Goal: Find specific page/section: Find specific page/section

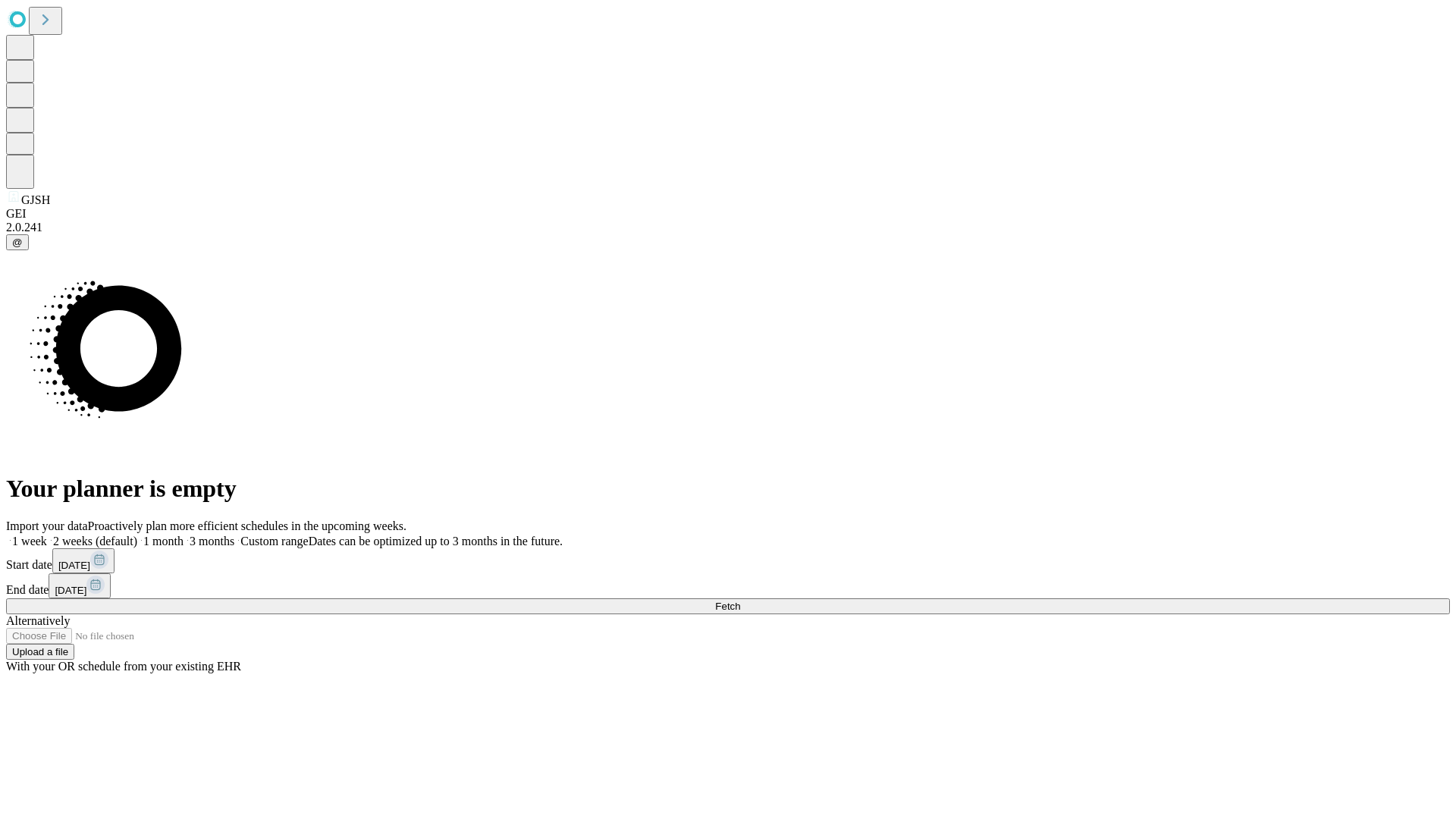
click at [740, 601] on span "Fetch" at bounding box center [728, 607] width 25 height 12
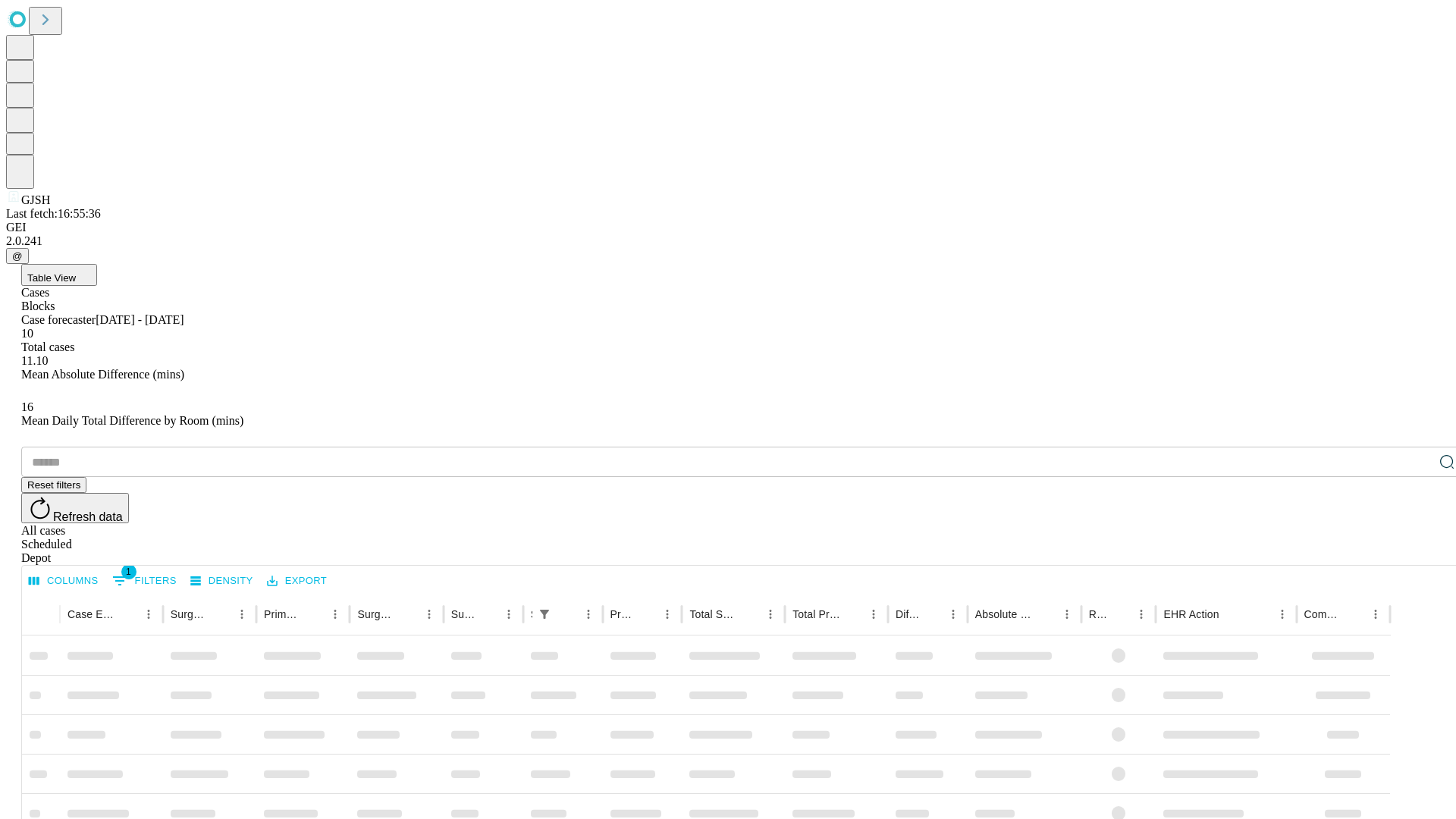
click at [1417, 551] on div "Depot" at bounding box center [743, 558] width 1444 height 14
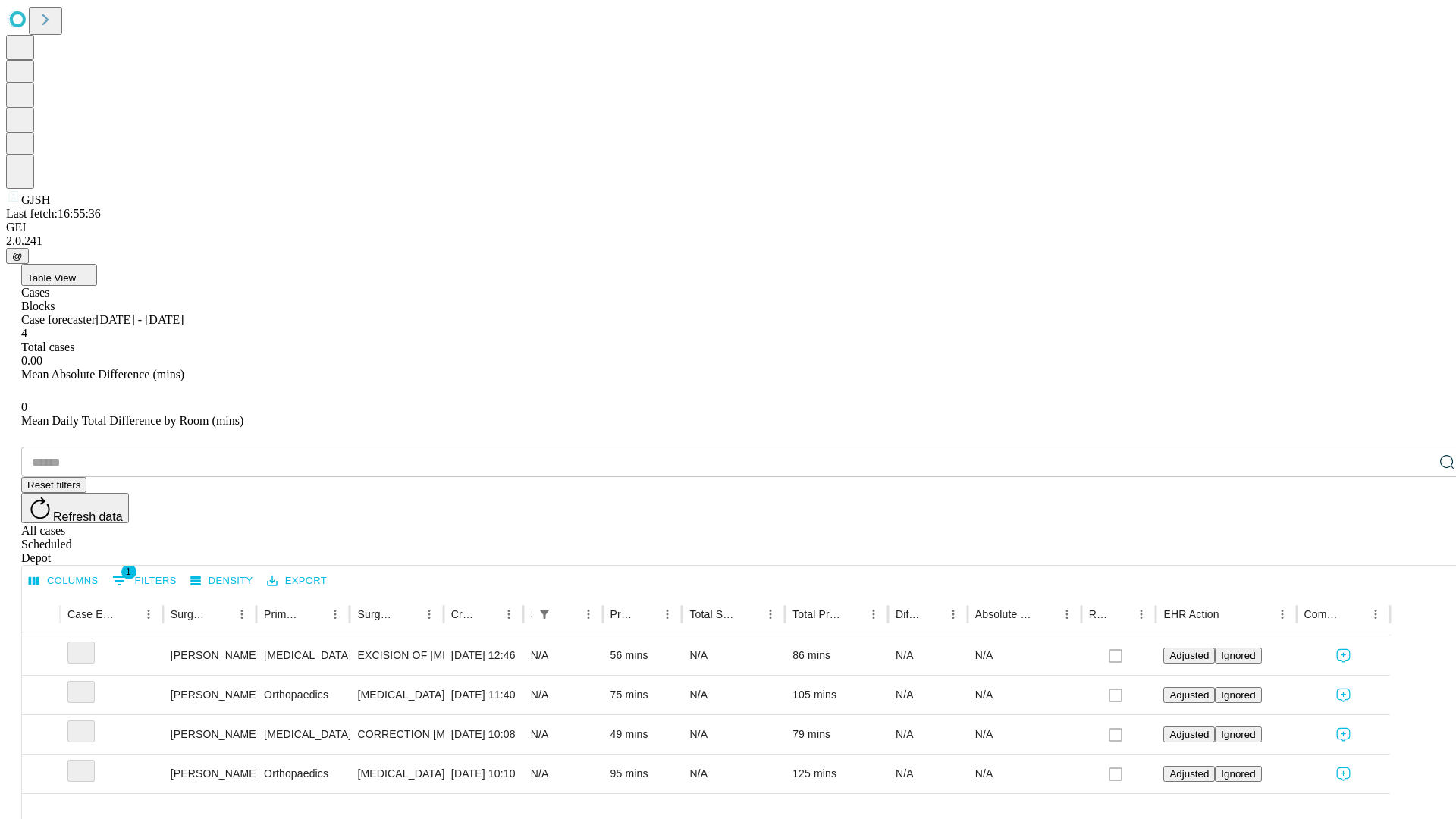
click at [1294, 523] on div "All cases" at bounding box center [743, 530] width 1444 height 14
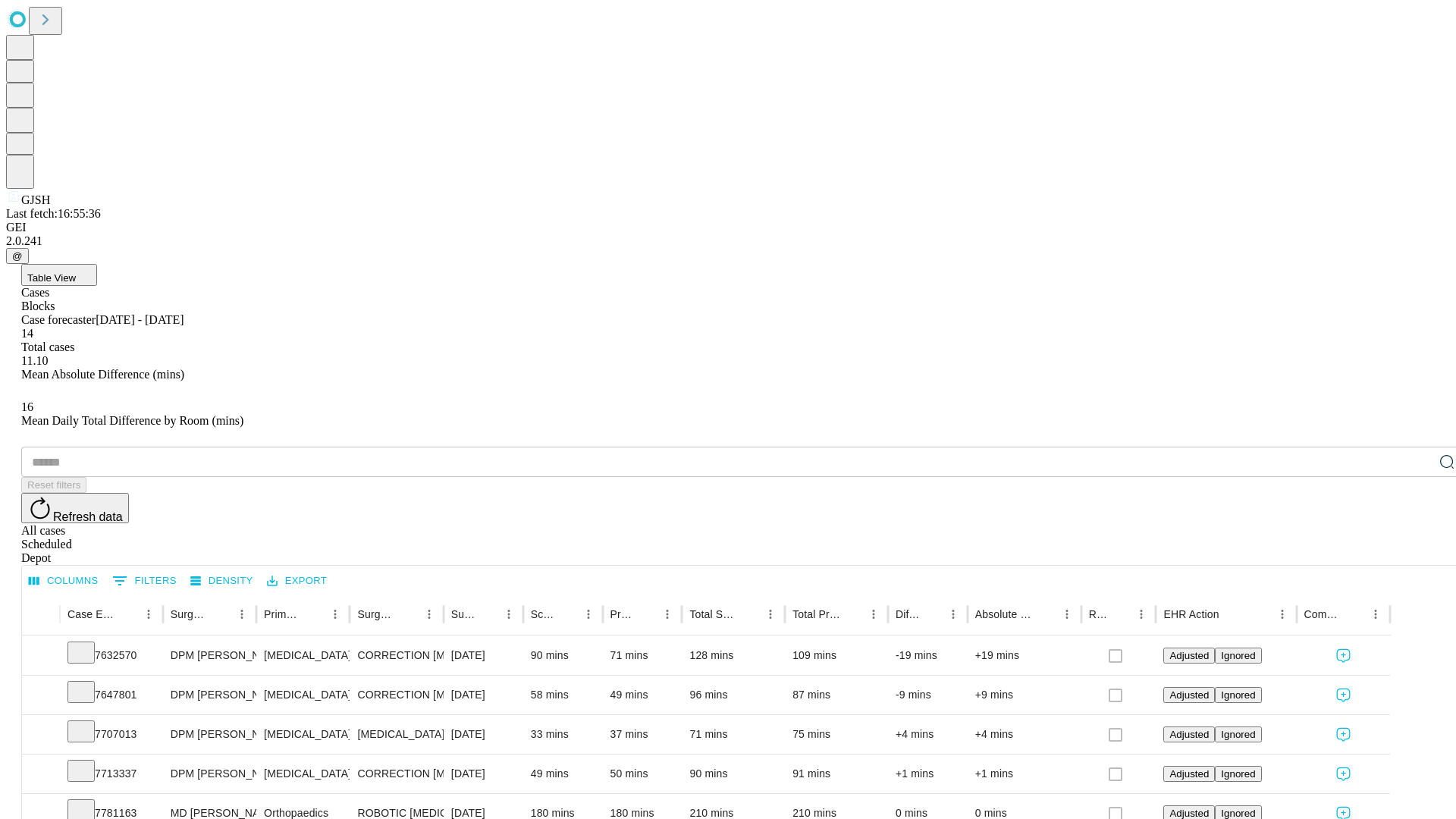
type input "*******"
